Goal: Task Accomplishment & Management: Use online tool/utility

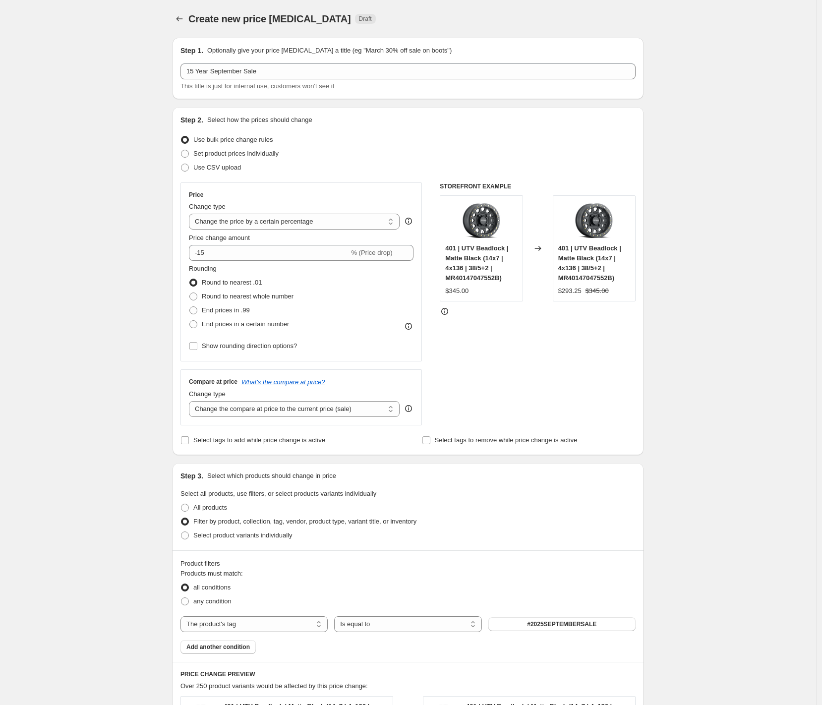
select select "percentage"
select select "tag"
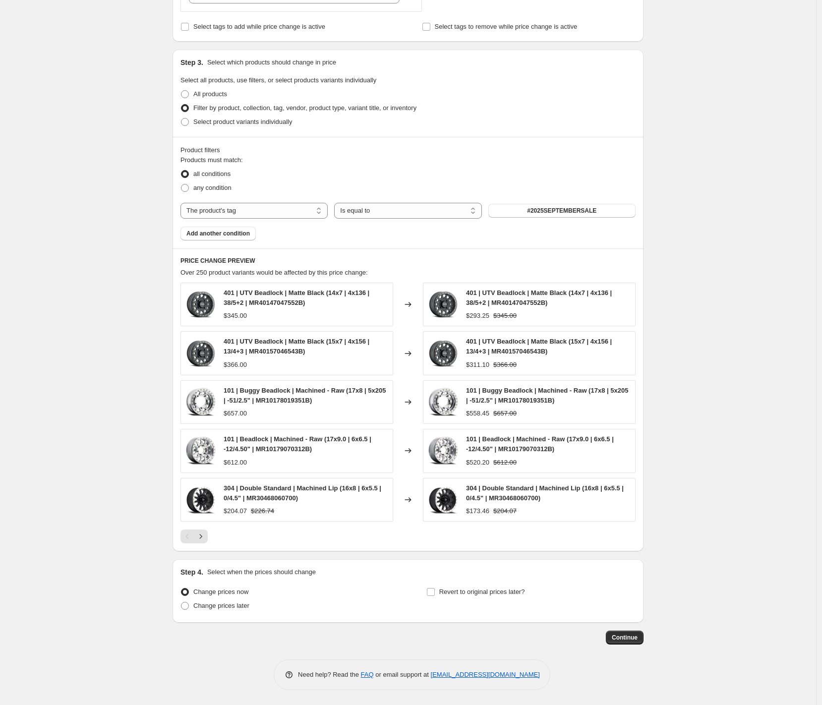
click at [85, 343] on div "Create new price [MEDICAL_DATA]. This page is ready Create new price [MEDICAL_D…" at bounding box center [408, 146] width 816 height 1118
click at [681, 327] on div "Create new price [MEDICAL_DATA]. This page is ready Create new price [MEDICAL_D…" at bounding box center [408, 146] width 816 height 1118
click at [243, 607] on span "Change prices later" at bounding box center [221, 605] width 56 height 7
click at [181, 602] on input "Change prices later" at bounding box center [181, 602] width 0 height 0
radio input "true"
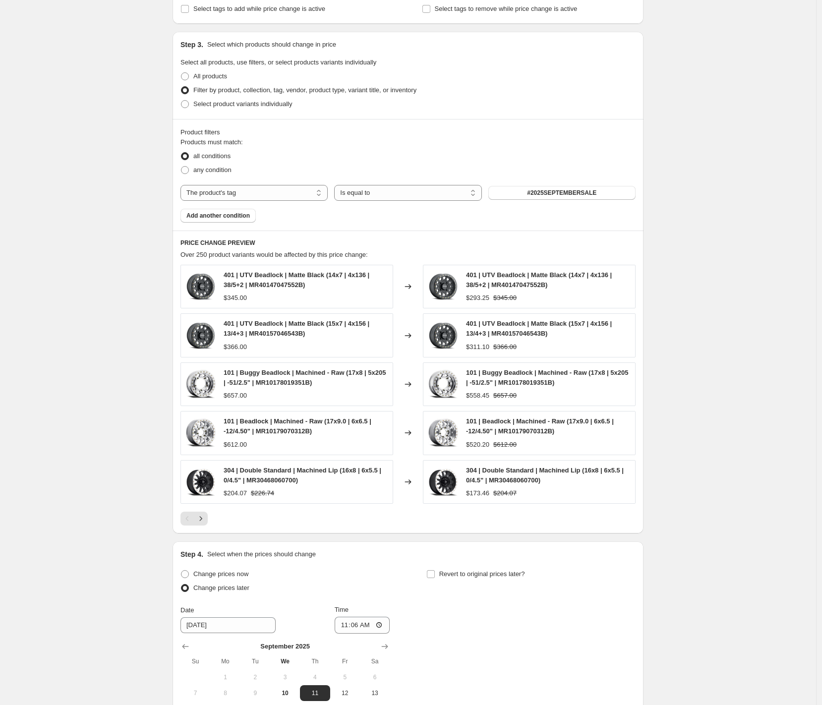
scroll to position [583, 0]
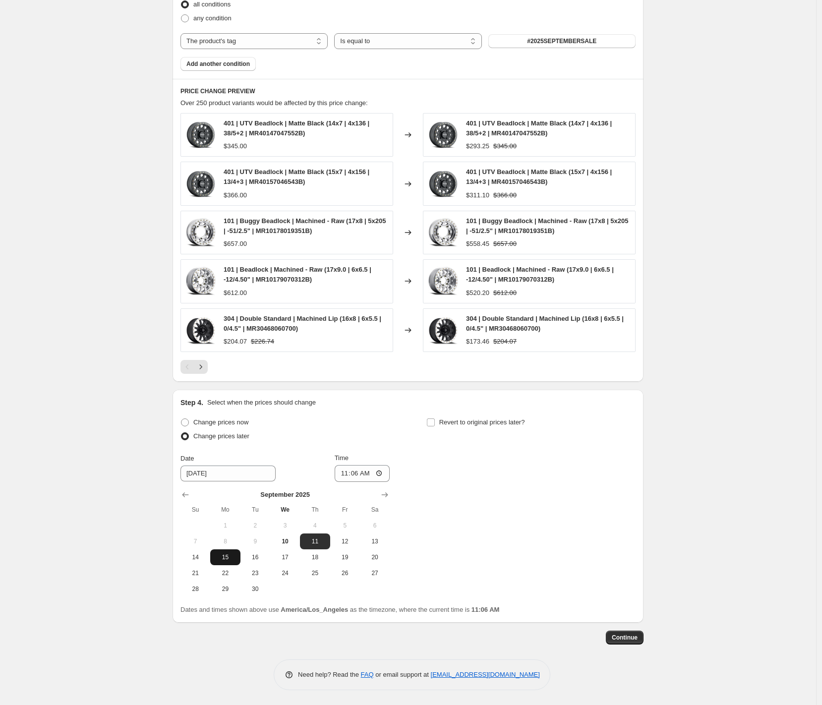
click at [229, 561] on button "15" at bounding box center [225, 557] width 30 height 16
type input "[DATE]"
click at [343, 471] on input "11:06" at bounding box center [363, 473] width 56 height 17
type input "00:01"
click at [489, 419] on span "Revert to original prices later?" at bounding box center [482, 421] width 86 height 7
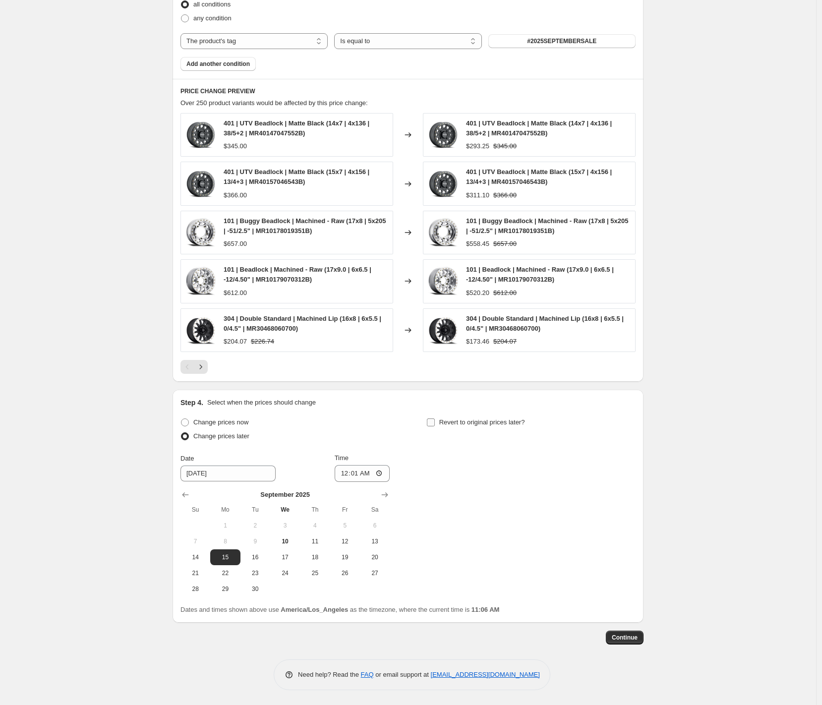
click at [435, 419] on input "Revert to original prices later?" at bounding box center [431, 422] width 8 height 8
checkbox input "true"
click at [479, 594] on button "29" at bounding box center [471, 589] width 30 height 16
type input "[DATE]"
click at [599, 474] on input "11:06" at bounding box center [608, 473] width 56 height 17
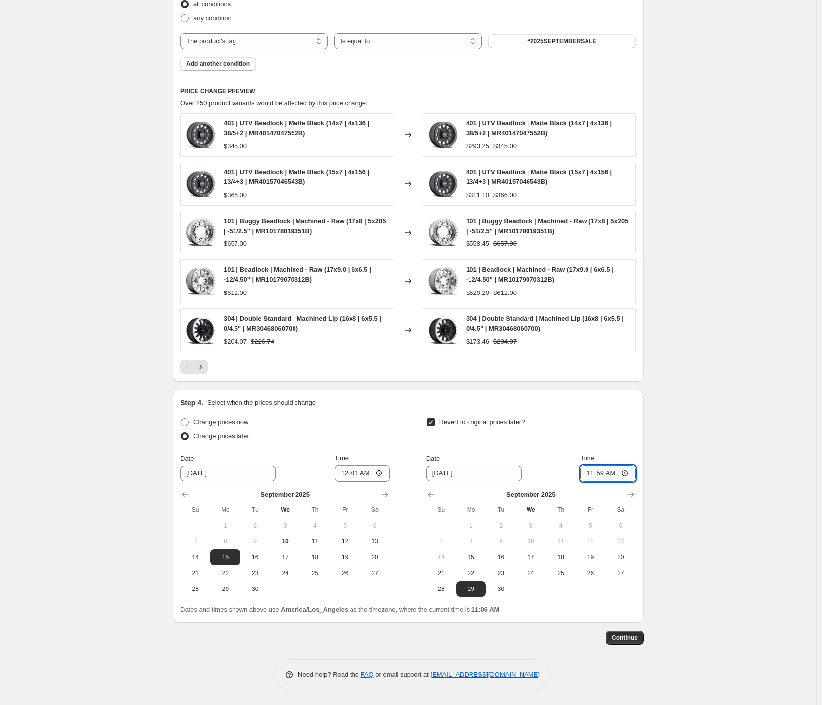
type input "23:59"
click at [725, 531] on div "Create new price [MEDICAL_DATA]. This page is ready Create new price [MEDICAL_D…" at bounding box center [408, 61] width 816 height 1288
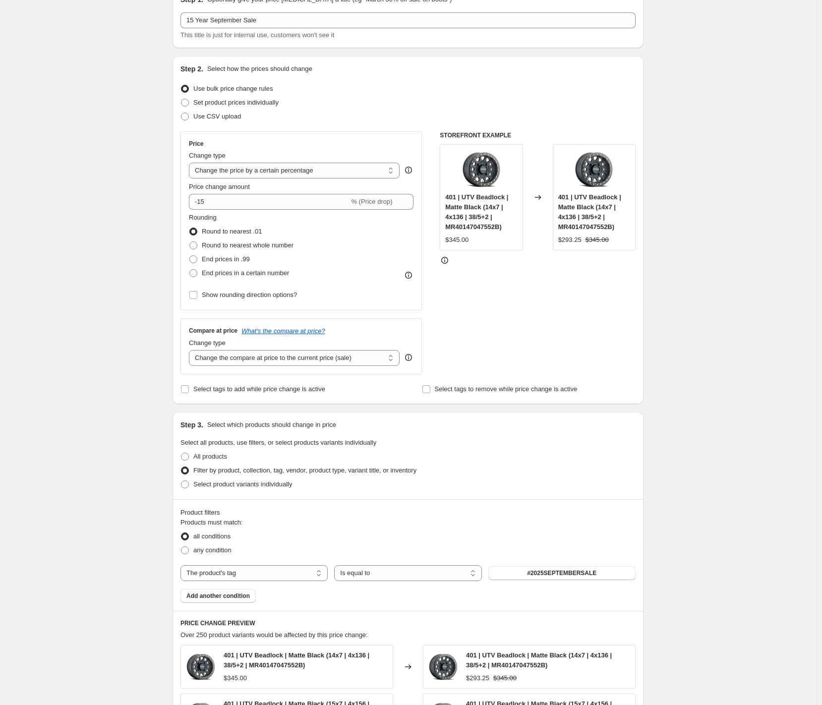
scroll to position [0, 0]
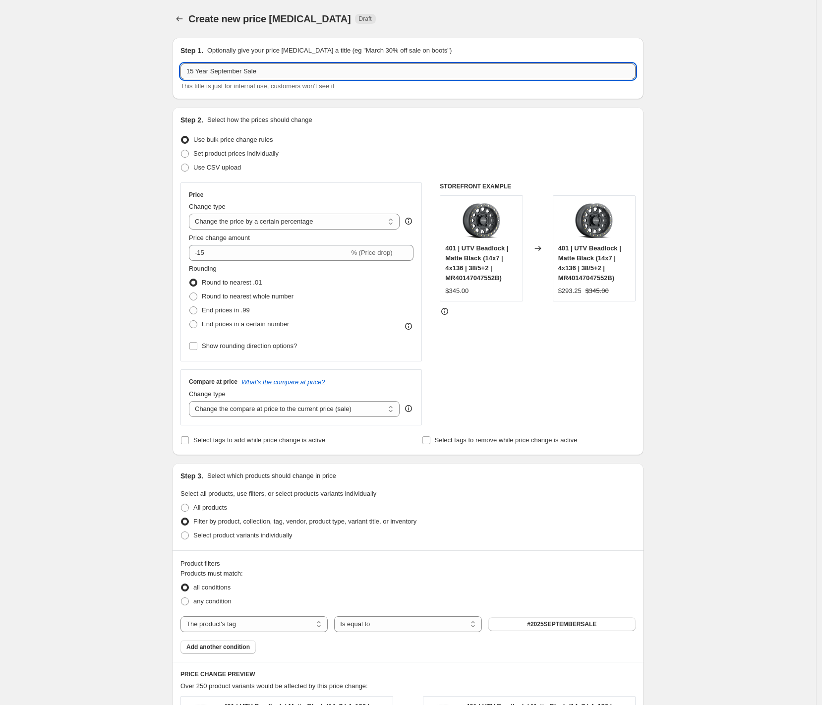
click at [288, 70] on input "15 Year September Sale" at bounding box center [407, 71] width 455 height 16
type input "15 Year September Sale - wheels/app/acc"
drag, startPoint x: 650, startPoint y: 424, endPoint x: 646, endPoint y: 416, distance: 9.1
click at [650, 424] on div "Create new price [MEDICAL_DATA]. This page is ready Create new price [MEDICAL_D…" at bounding box center [408, 644] width 495 height 1288
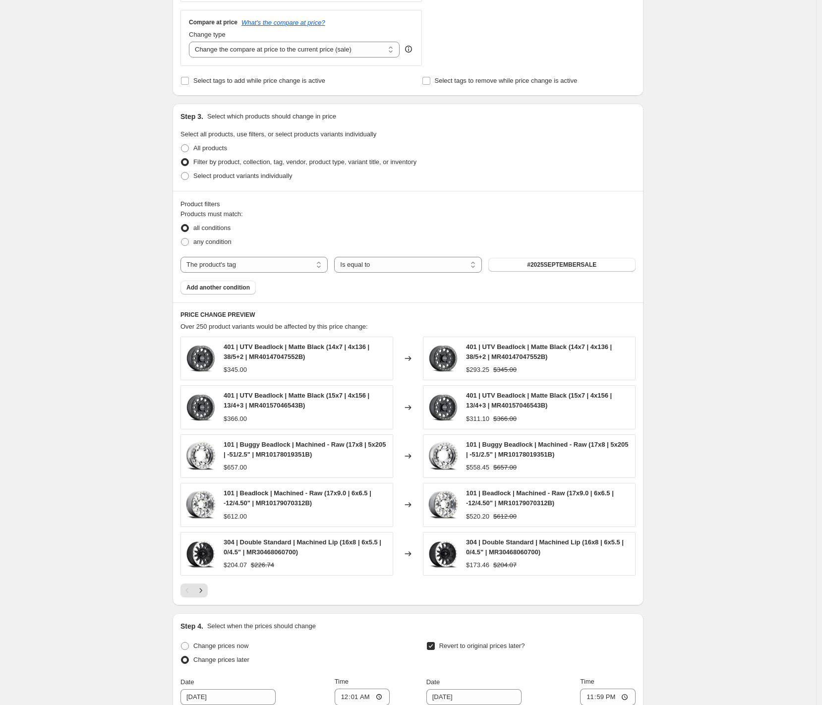
scroll to position [583, 0]
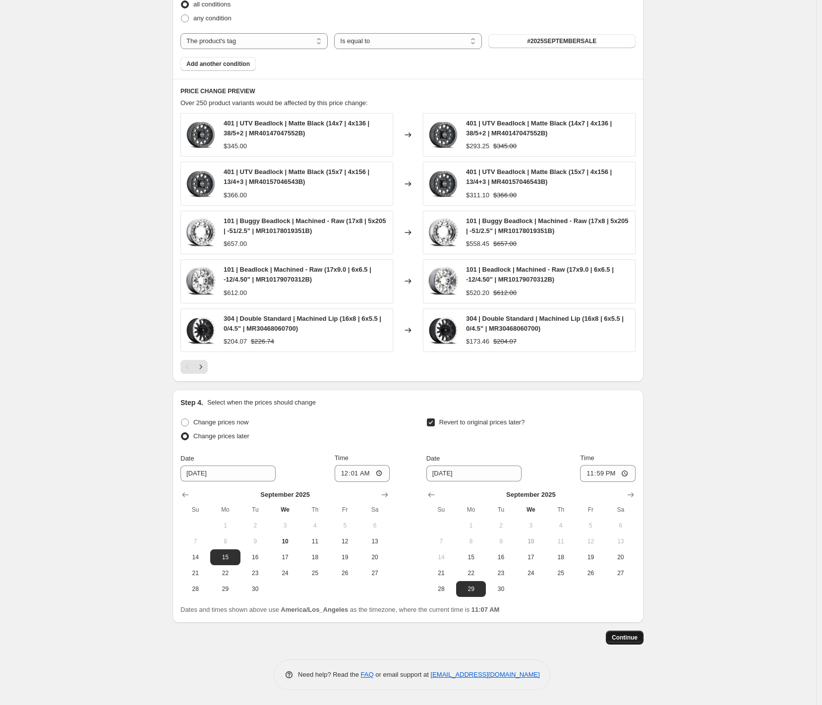
click at [631, 639] on span "Continue" at bounding box center [625, 638] width 26 height 8
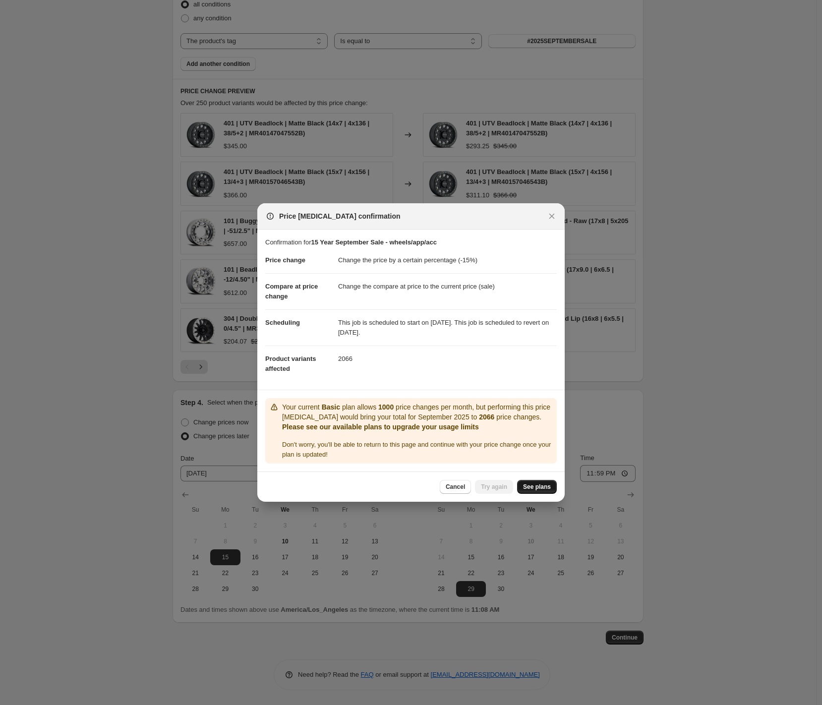
click at [545, 491] on span "See plans" at bounding box center [537, 487] width 28 height 8
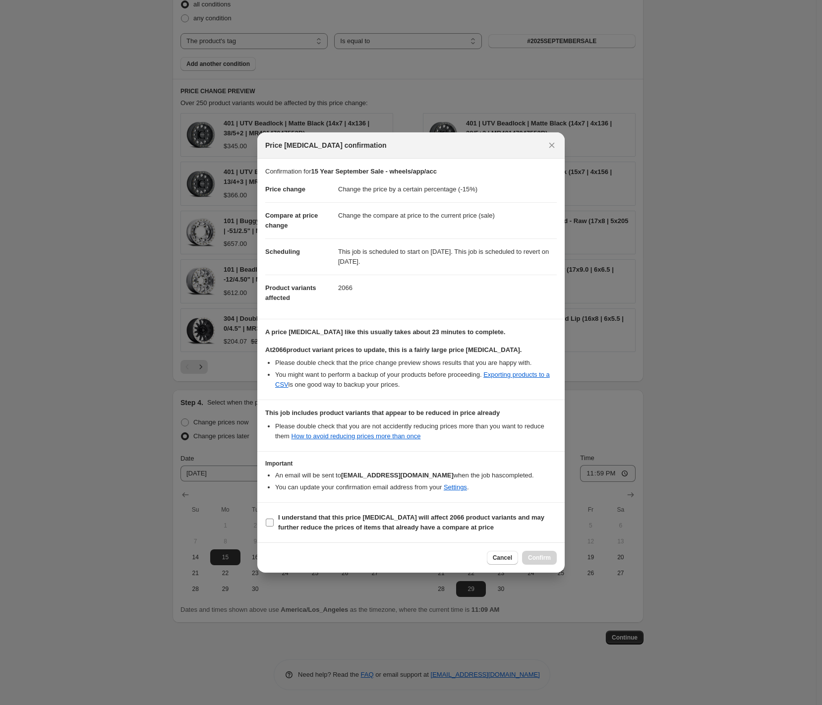
click at [318, 530] on b "I understand that this price [MEDICAL_DATA] will affect 2066 product variants a…" at bounding box center [411, 522] width 266 height 17
click at [274, 527] on input "I understand that this price [MEDICAL_DATA] will affect 2066 product variants a…" at bounding box center [270, 523] width 8 height 8
checkbox input "true"
click at [543, 558] on button "Confirm" at bounding box center [539, 558] width 35 height 14
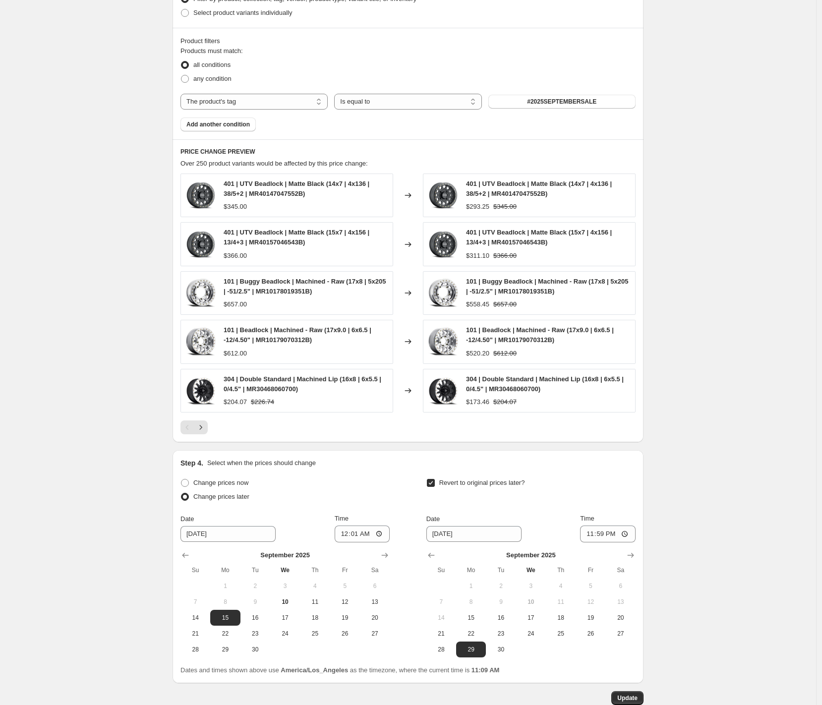
scroll to position [644, 0]
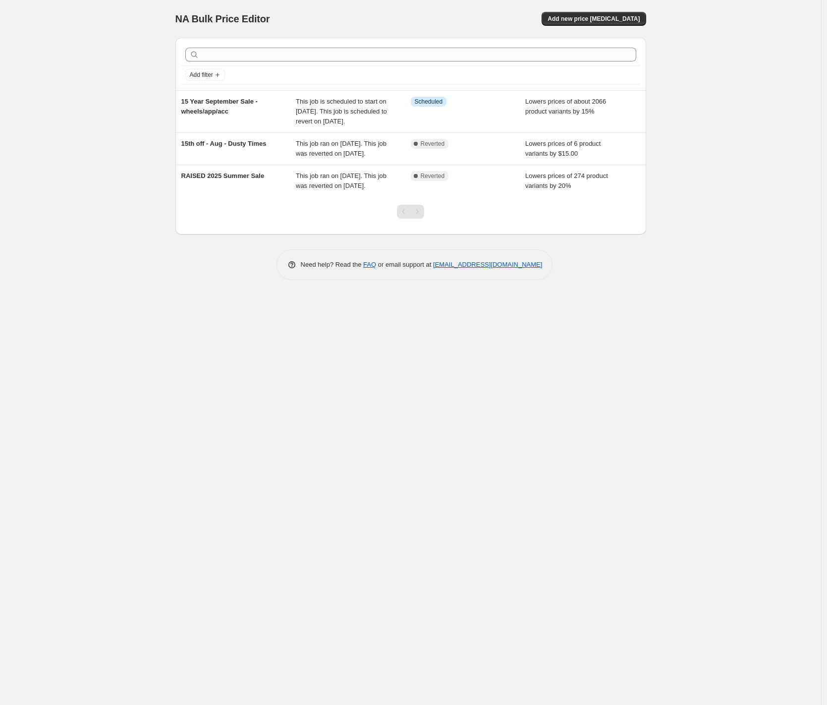
click at [142, 255] on div "NA Bulk Price Editor. This page is ready NA Bulk Price Editor Add new price [ME…" at bounding box center [411, 352] width 822 height 705
click at [607, 20] on span "Add new price [MEDICAL_DATA]" at bounding box center [594, 19] width 92 height 8
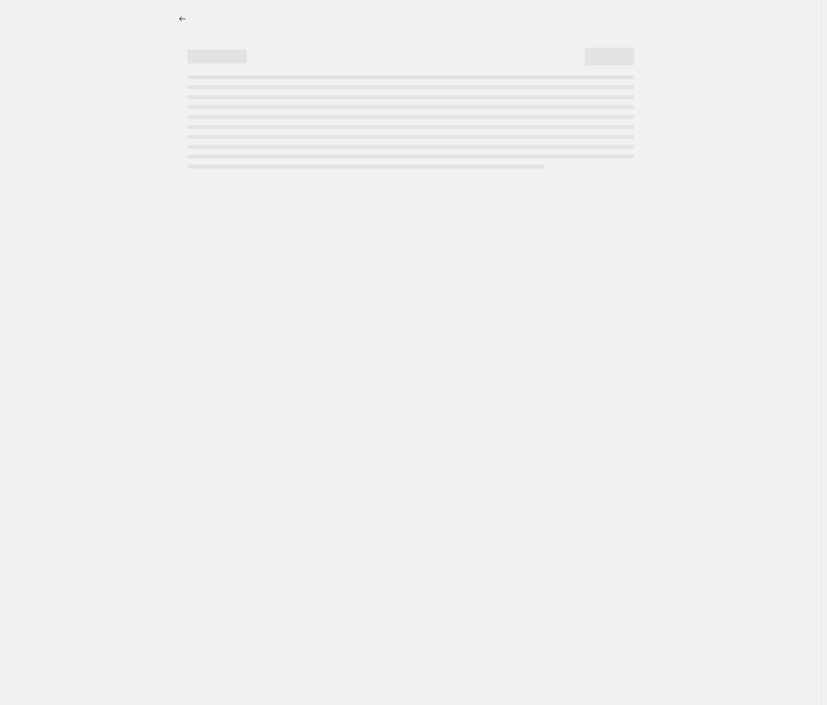
select select "percentage"
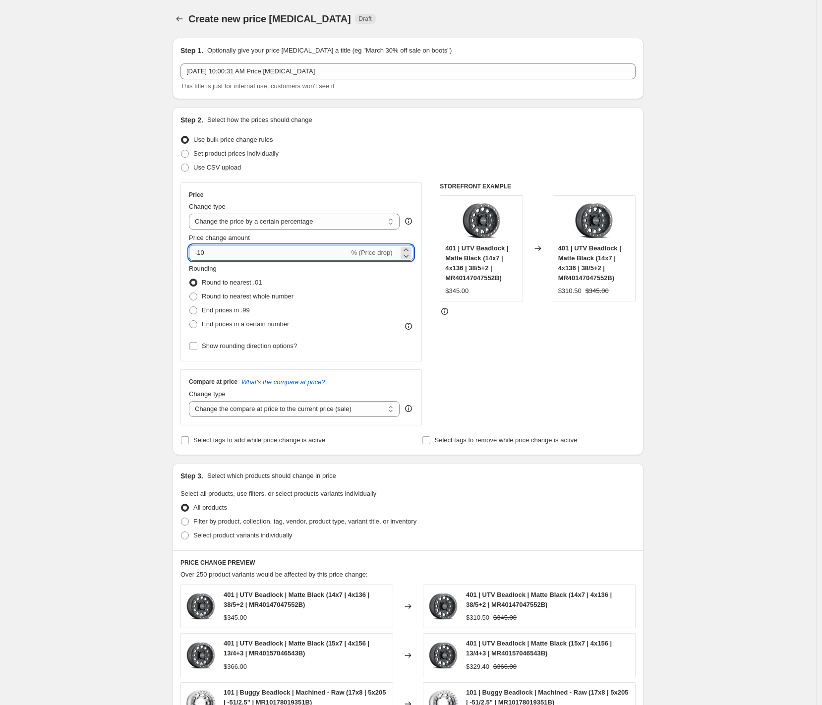
click at [232, 254] on input "-10" at bounding box center [269, 253] width 160 height 16
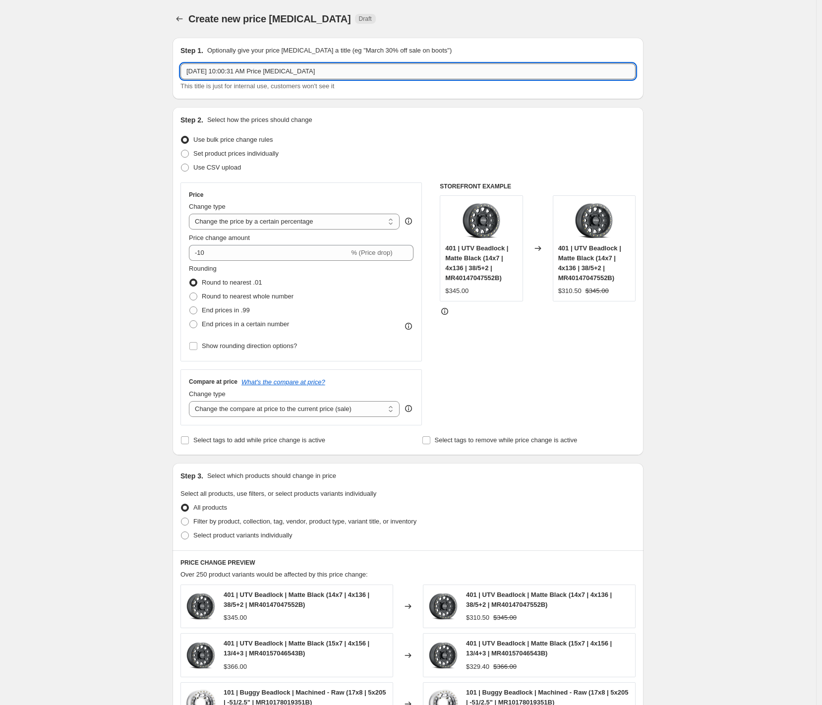
click at [357, 67] on input "[DATE] 10:00:31 AM Price [MEDICAL_DATA]" at bounding box center [407, 71] width 455 height 16
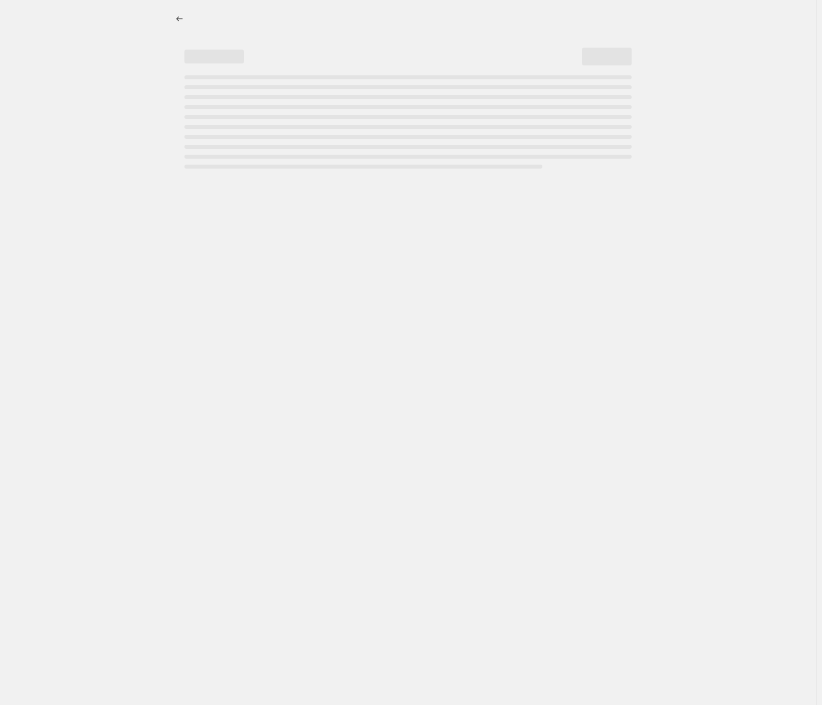
select select "percentage"
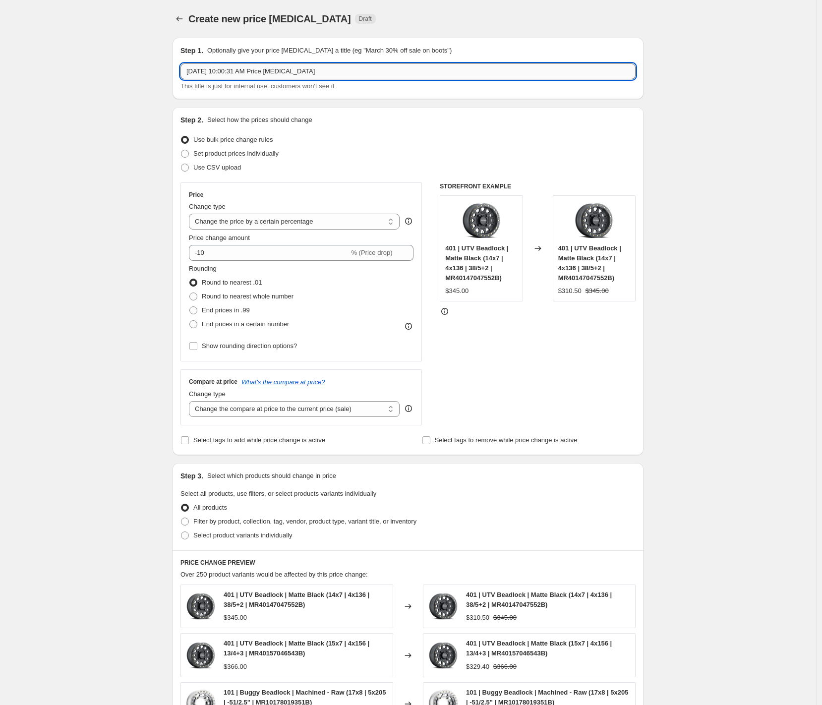
click at [294, 72] on input "[DATE] 10:00:31 AM Price [MEDICAL_DATA]" at bounding box center [407, 71] width 455 height 16
type input "15 Year September Sale - packages"
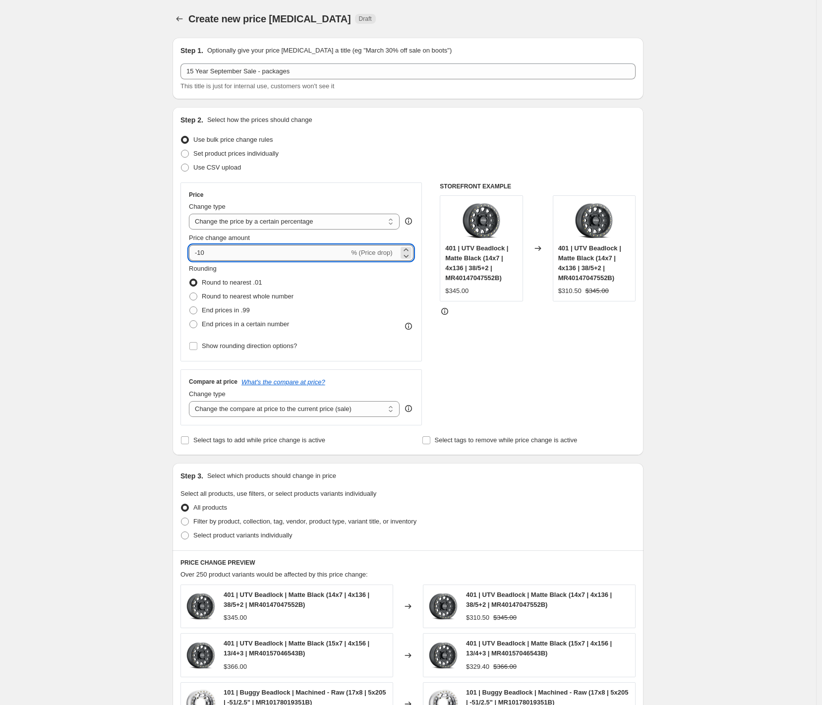
click at [264, 257] on input "-10" at bounding box center [269, 253] width 160 height 16
type input "-25"
click at [109, 306] on div "Create new price [MEDICAL_DATA]. This page is ready Create new price [MEDICAL_D…" at bounding box center [408, 503] width 816 height 1007
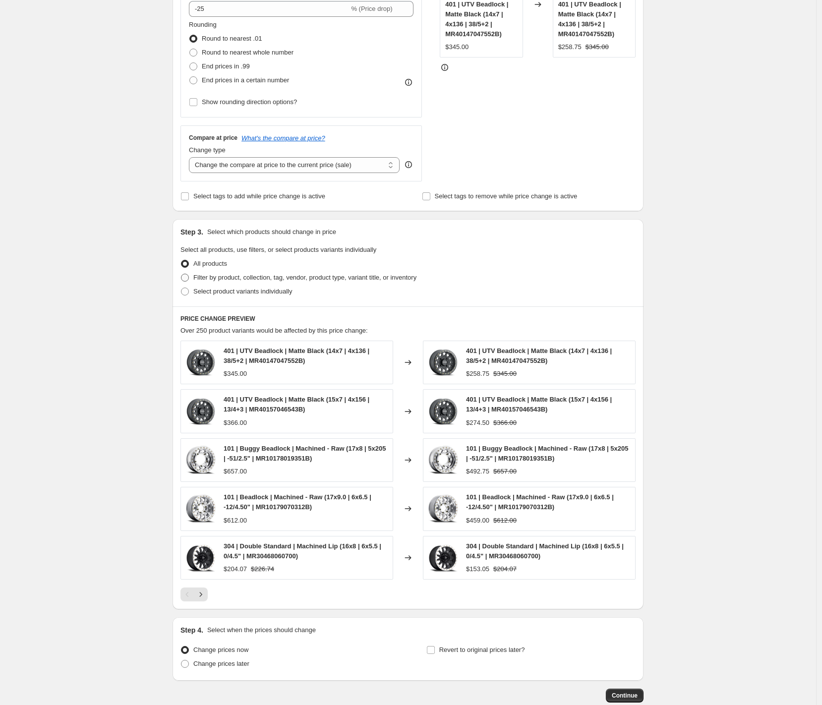
click at [244, 277] on span "Filter by product, collection, tag, vendor, product type, variant title, or inv…" at bounding box center [304, 277] width 223 height 7
click at [181, 274] on input "Filter by product, collection, tag, vendor, product type, variant title, or inv…" at bounding box center [181, 274] width 0 height 0
radio input "true"
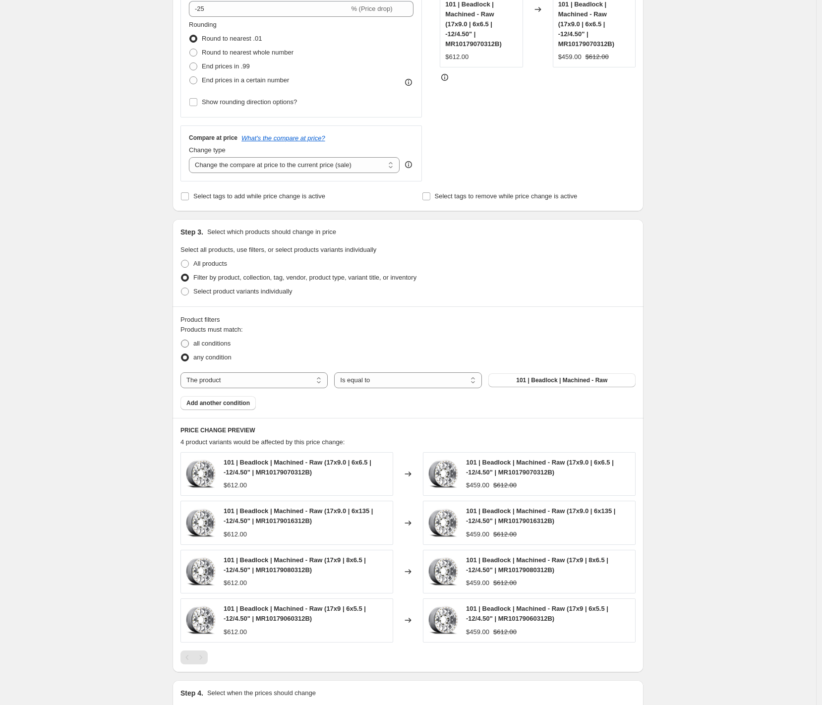
click at [230, 345] on span "all conditions" at bounding box center [211, 343] width 37 height 7
click at [181, 340] on input "all conditions" at bounding box center [181, 340] width 0 height 0
radio input "true"
click at [272, 382] on select "The product The product's collection The product's tag The product's vendor The…" at bounding box center [253, 380] width 147 height 16
select select "tag"
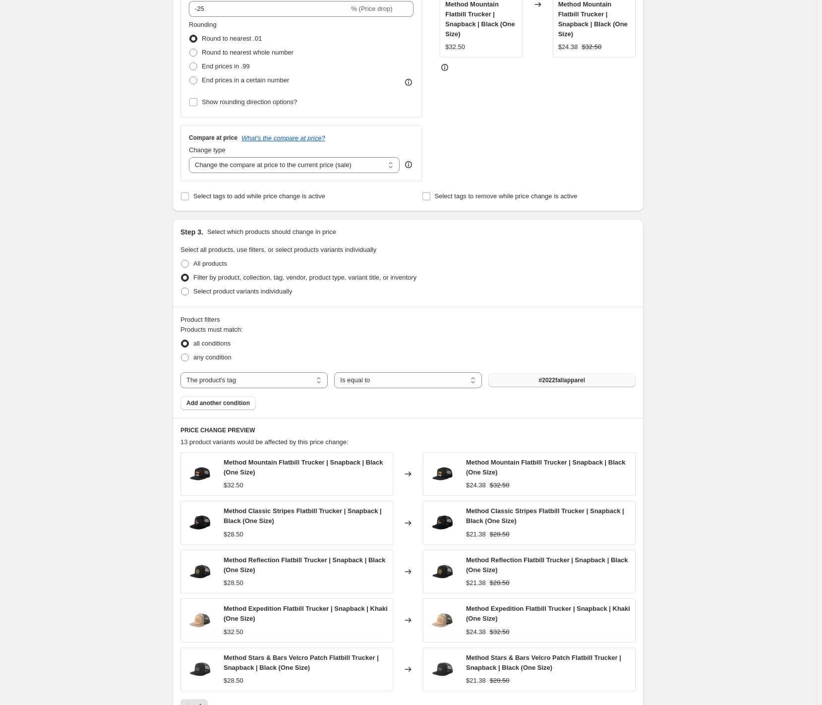
click at [568, 382] on span "#2022fallapparel" at bounding box center [562, 380] width 46 height 8
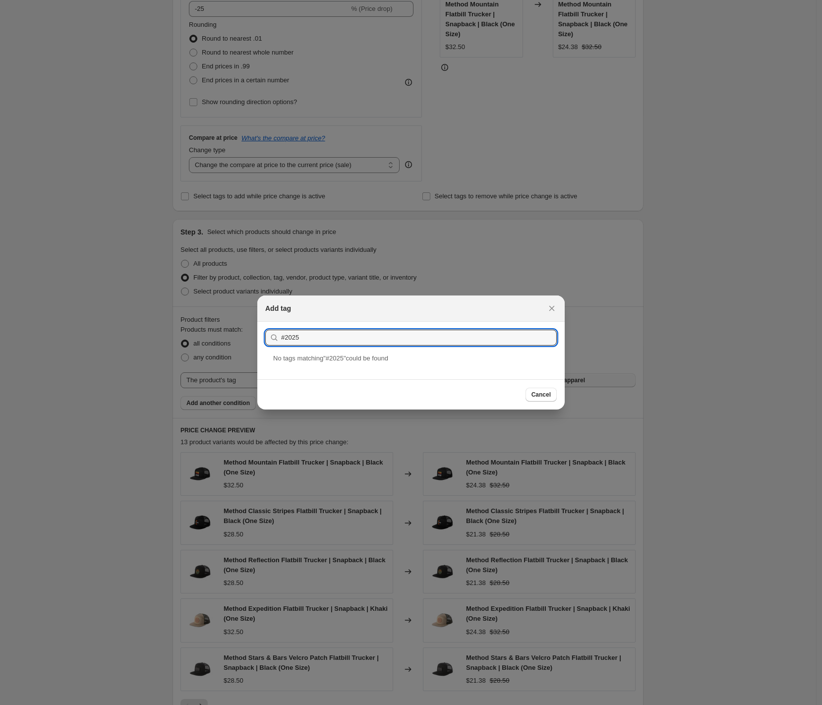
paste input "SEPTEMBERSALEPACKAGE"
type input "#2025SEPTEMBERSALEPACKAGE"
click at [344, 369] on div "#2025SEPTEMBERSALEPACKAGE" at bounding box center [410, 366] width 307 height 26
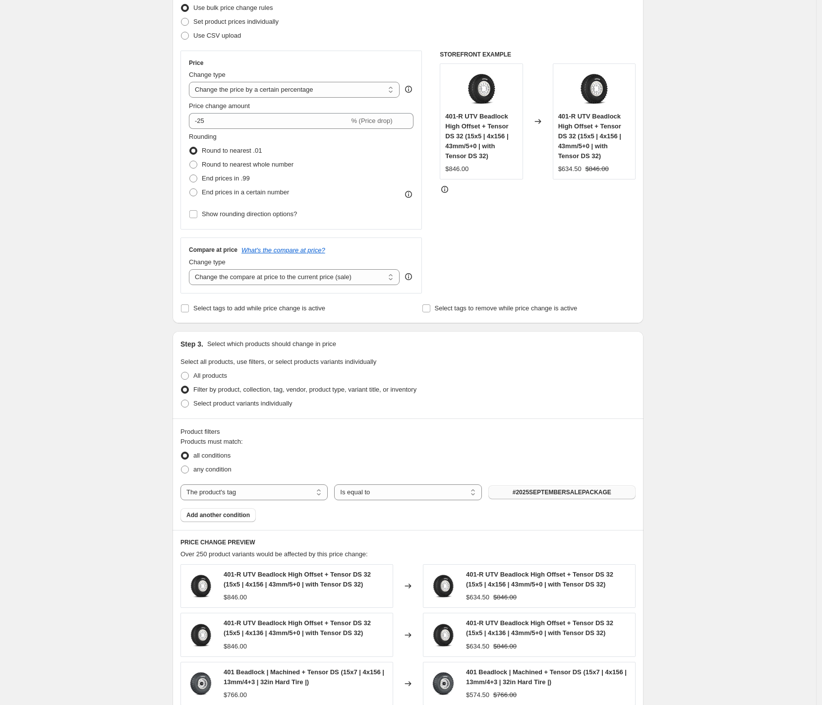
scroll to position [413, 0]
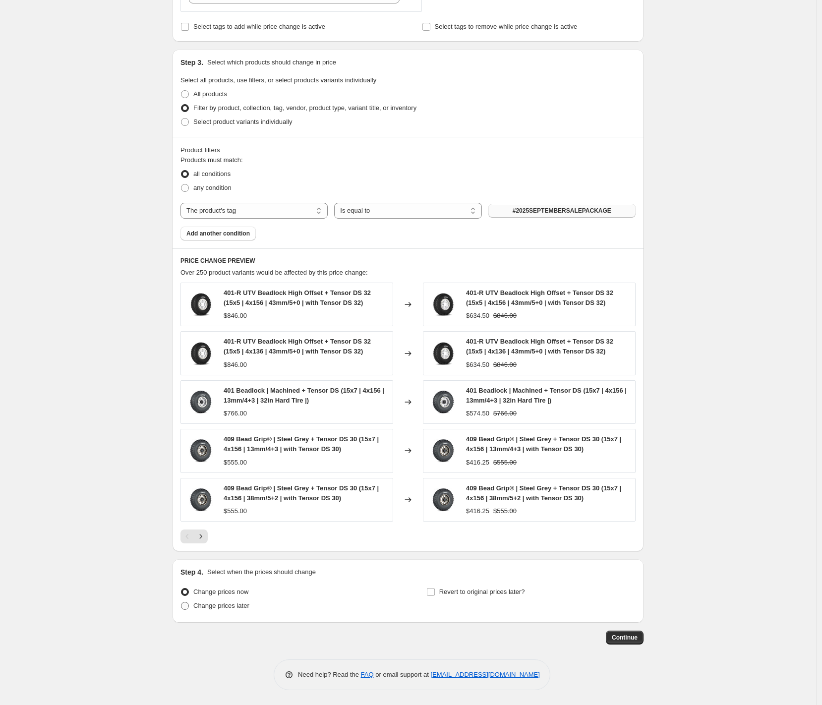
click at [231, 607] on span "Change prices later" at bounding box center [221, 605] width 56 height 7
click at [181, 602] on input "Change prices later" at bounding box center [181, 602] width 0 height 0
radio input "true"
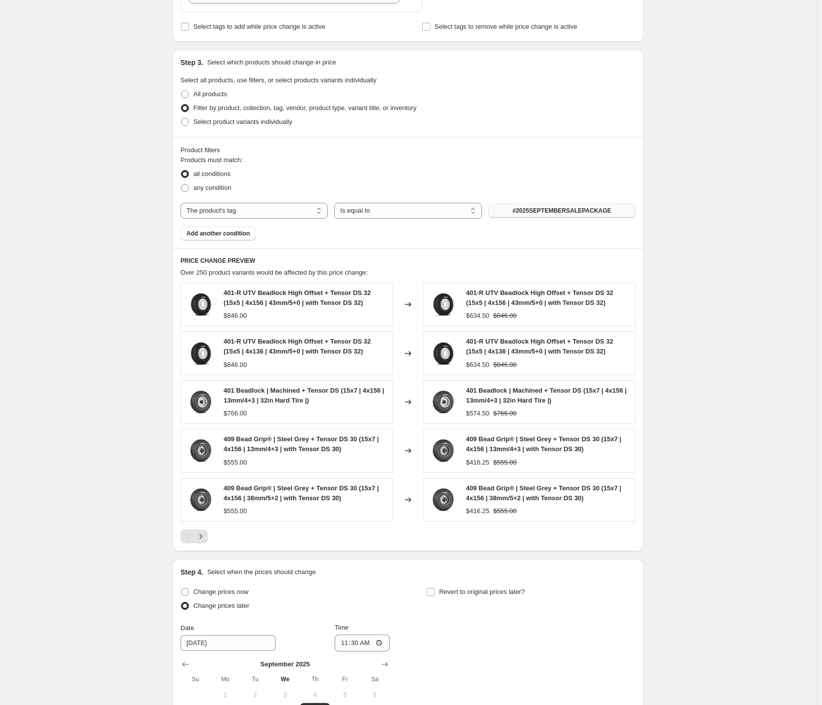
scroll to position [583, 0]
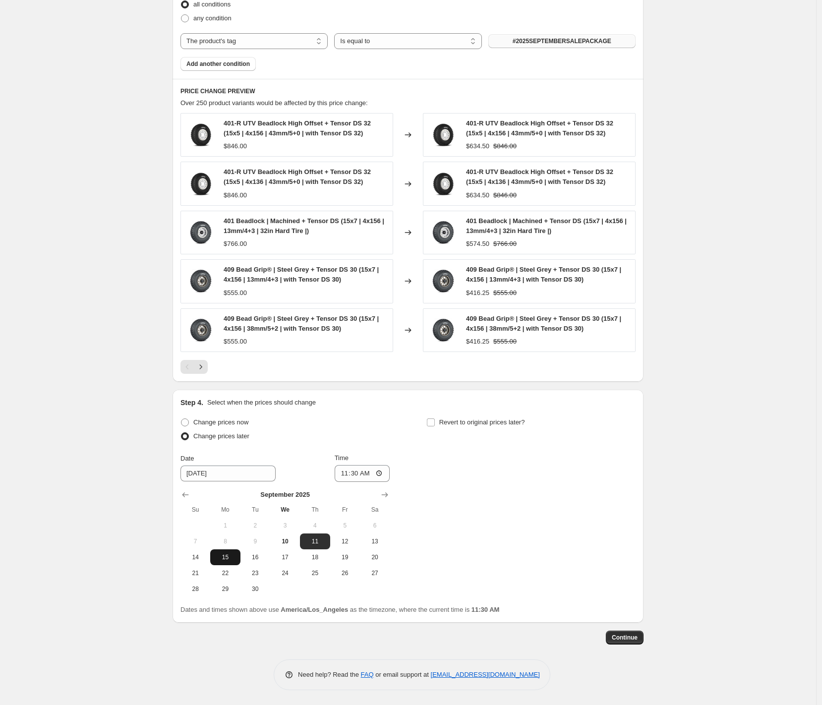
click at [227, 555] on span "15" at bounding box center [225, 557] width 22 height 8
type input "[DATE]"
click at [344, 474] on input "11:30" at bounding box center [363, 473] width 56 height 17
type input "00:05"
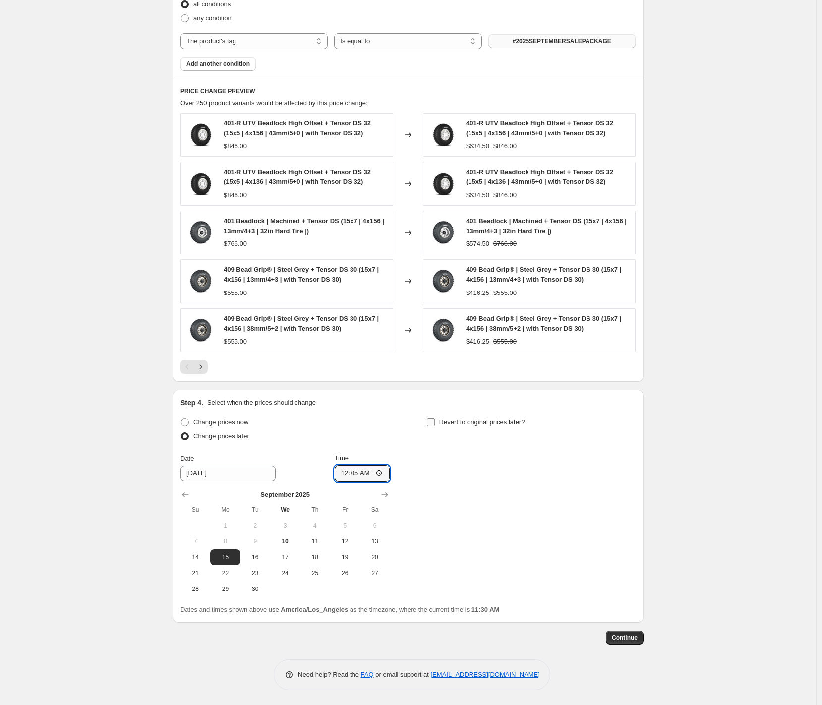
click at [462, 424] on span "Revert to original prices later?" at bounding box center [482, 421] width 86 height 7
click at [435, 424] on input "Revert to original prices later?" at bounding box center [431, 422] width 8 height 8
checkbox input "true"
click at [482, 591] on span "29" at bounding box center [471, 589] width 22 height 8
type input "[DATE]"
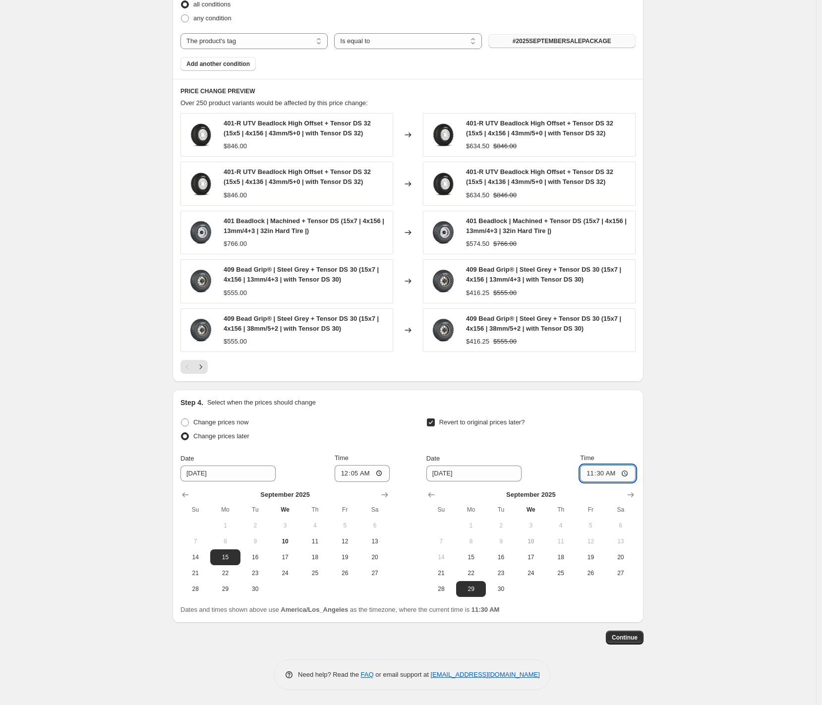
click at [601, 474] on input "11:30" at bounding box center [608, 473] width 56 height 17
click at [602, 473] on input "23:55" at bounding box center [608, 473] width 56 height 17
type input "23:59"
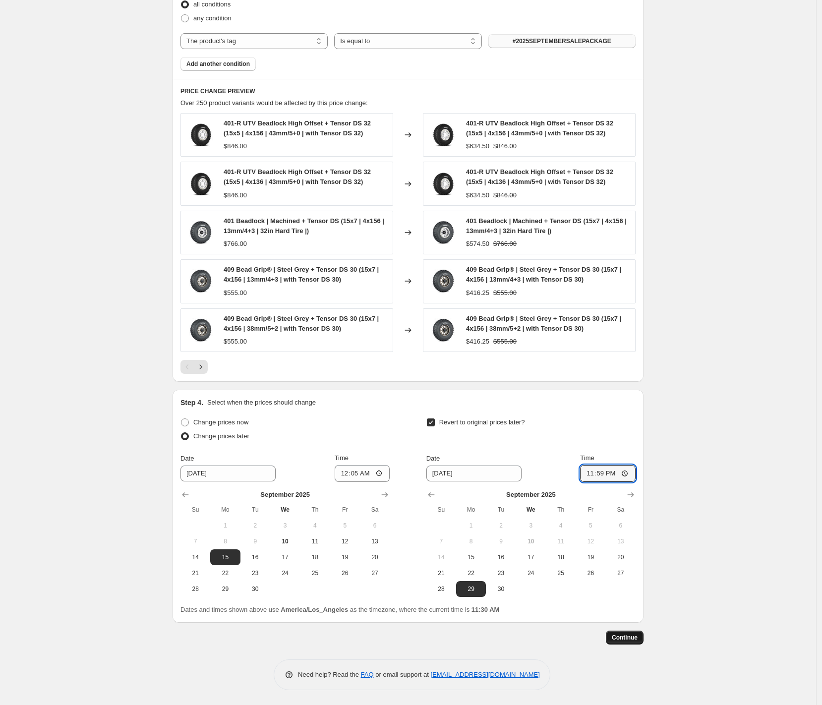
click at [624, 637] on span "Continue" at bounding box center [625, 638] width 26 height 8
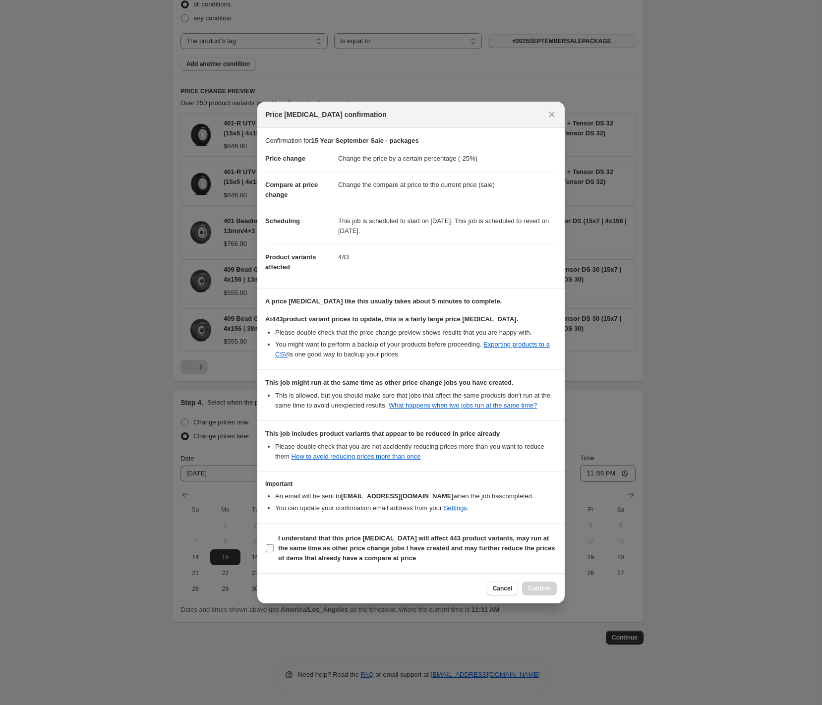
click at [275, 560] on label "I understand that this price [MEDICAL_DATA] will affect 443 product variants, m…" at bounding box center [411, 548] width 292 height 34
click at [274, 552] on input "I understand that this price [MEDICAL_DATA] will affect 443 product variants, m…" at bounding box center [270, 548] width 8 height 8
checkbox input "true"
click at [542, 592] on span "Confirm" at bounding box center [539, 589] width 23 height 8
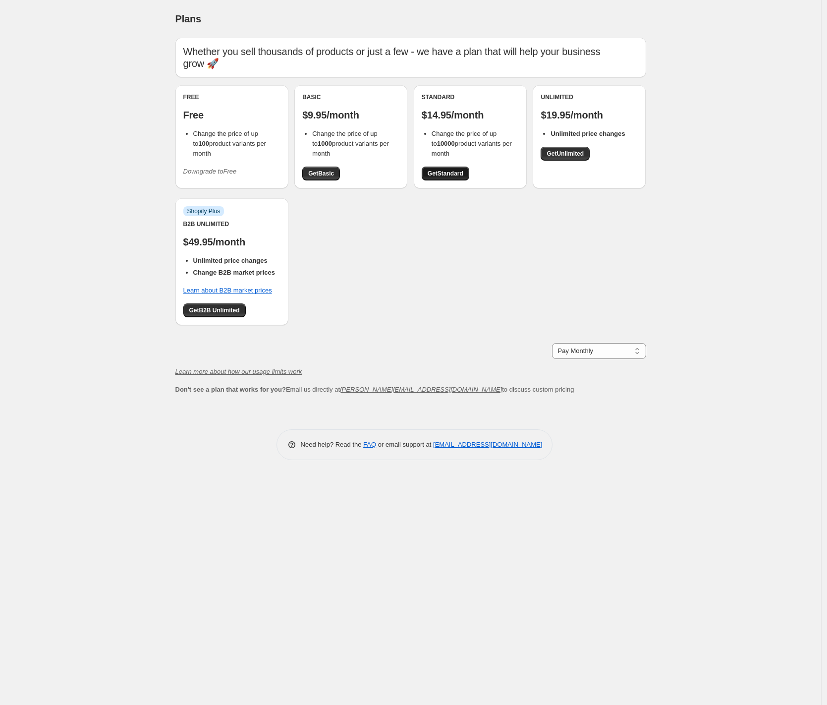
click at [451, 170] on span "Get Standard" at bounding box center [446, 174] width 36 height 8
